Goal: Browse casually: Explore the website without a specific task or goal

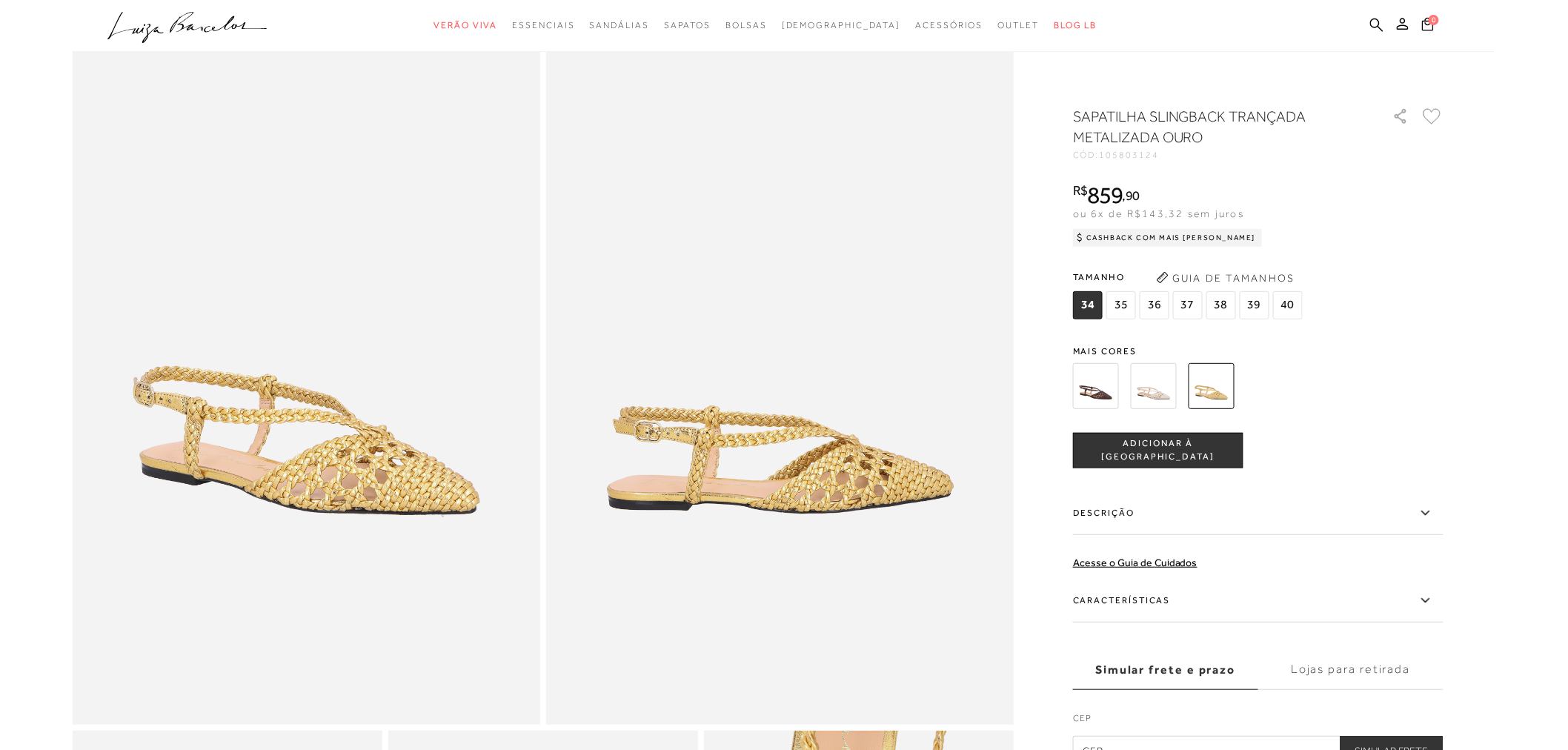
click at [1169, 389] on img at bounding box center [1153, 385] width 46 height 46
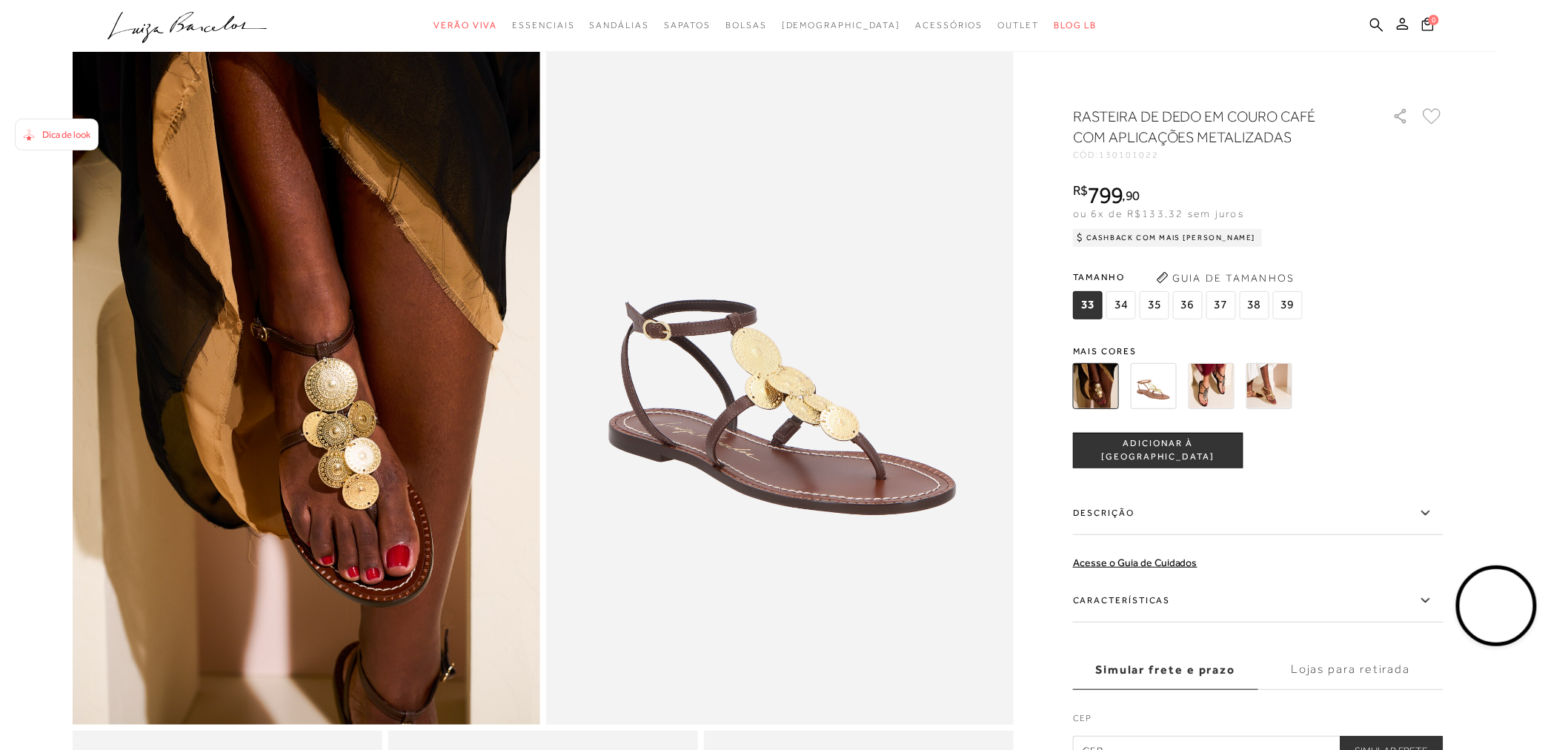
click at [1263, 381] on img at bounding box center [1269, 385] width 46 height 46
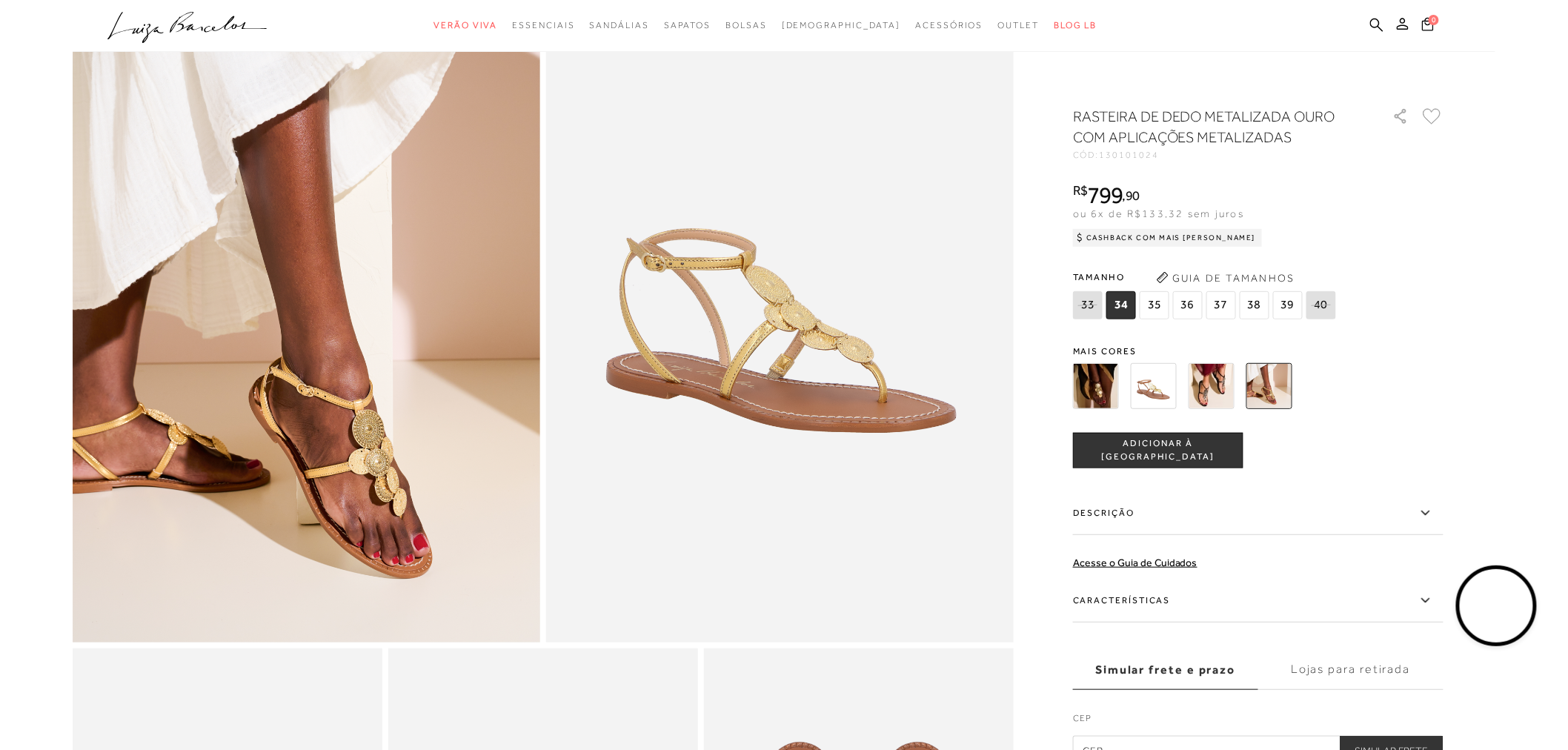
scroll to position [82, 0]
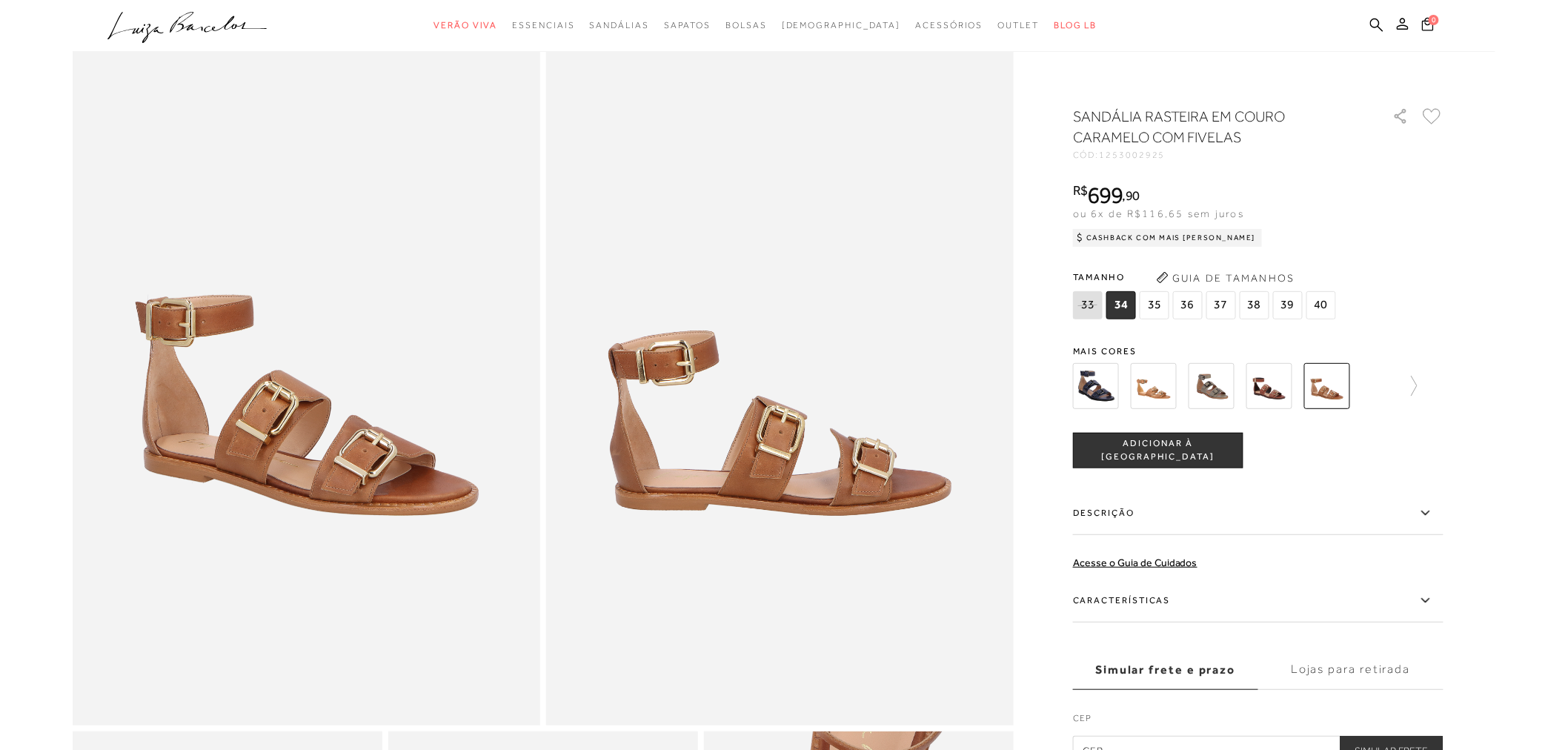
scroll to position [82, 0]
click at [1266, 386] on img at bounding box center [1269, 385] width 46 height 46
